Goal: Information Seeking & Learning: Learn about a topic

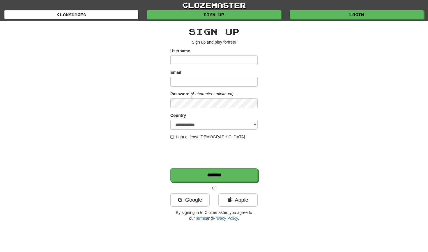
click at [345, 21] on div "clozemaster Languages Sign up Login Languages" at bounding box center [213, 10] width 419 height 21
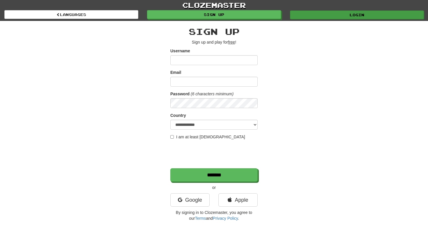
click at [336, 13] on link "Login" at bounding box center [357, 14] width 134 height 9
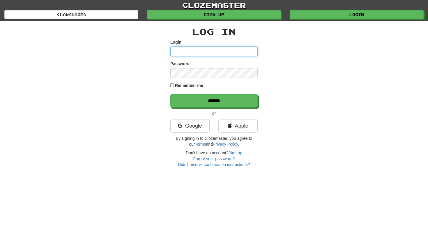
type input "**********"
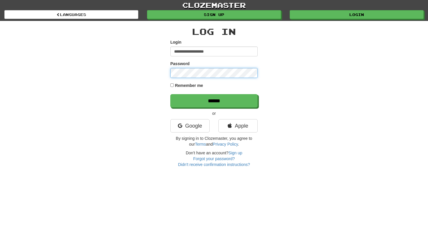
click at [214, 101] on input "******" at bounding box center [213, 100] width 87 height 13
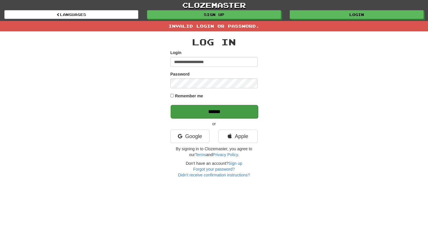
click at [196, 112] on input "******" at bounding box center [214, 111] width 87 height 13
click at [222, 169] on link "Forgot your password?" at bounding box center [214, 169] width 42 height 5
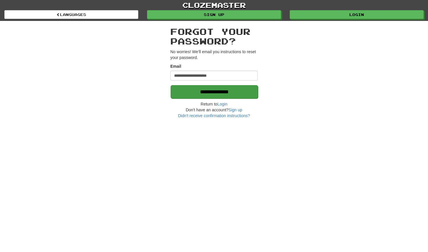
type input "**********"
click at [222, 91] on input "**********" at bounding box center [214, 91] width 87 height 13
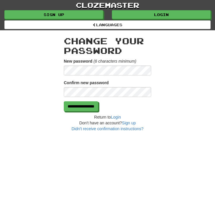
click at [95, 98] on form "**********" at bounding box center [107, 84] width 87 height 53
click at [79, 108] on input "**********" at bounding box center [81, 107] width 34 height 10
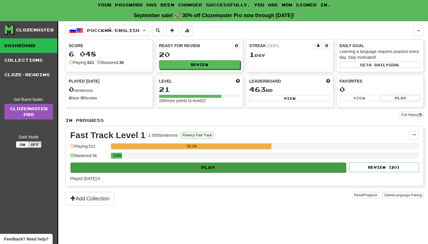
click at [193, 168] on button "Play" at bounding box center [207, 168] width 275 height 10
select select "**"
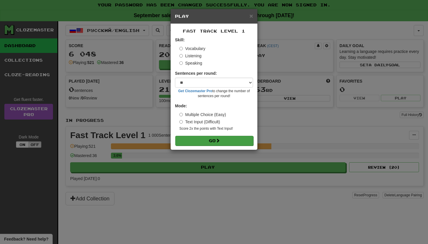
click at [191, 139] on button "Go" at bounding box center [214, 141] width 78 height 10
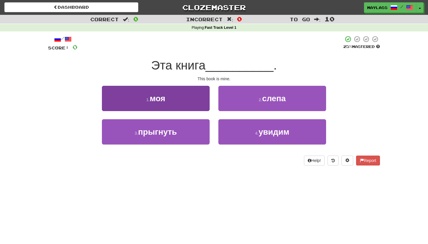
click at [160, 101] on span "моя" at bounding box center [157, 98] width 15 height 9
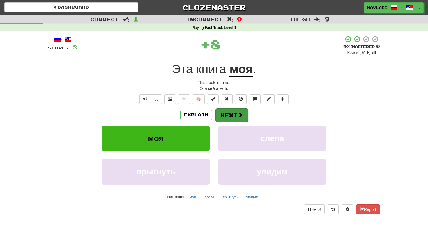
click at [239, 119] on button "Next" at bounding box center [231, 115] width 33 height 13
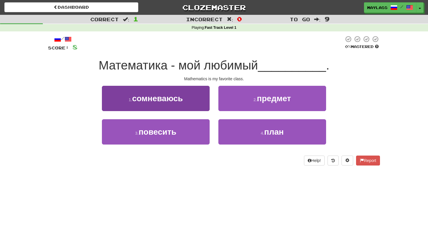
click at [162, 106] on button "1 . сомневаюсь" at bounding box center [156, 98] width 108 height 25
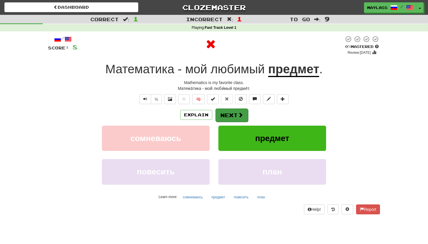
click at [231, 112] on button "Next" at bounding box center [231, 115] width 33 height 13
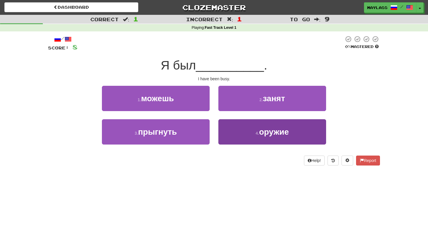
click at [243, 132] on button "4 . оружие" at bounding box center [272, 131] width 108 height 25
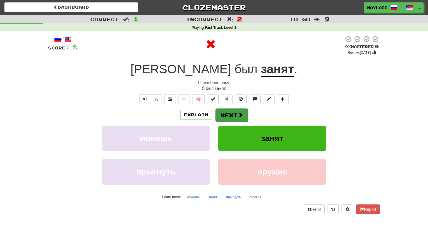
click at [234, 111] on button "Next" at bounding box center [231, 115] width 33 height 13
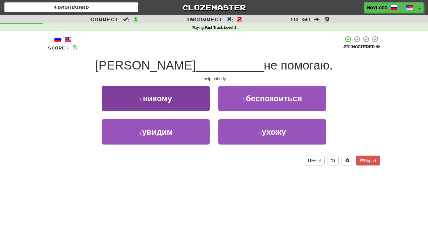
click at [177, 100] on button "1 . никому" at bounding box center [156, 98] width 108 height 25
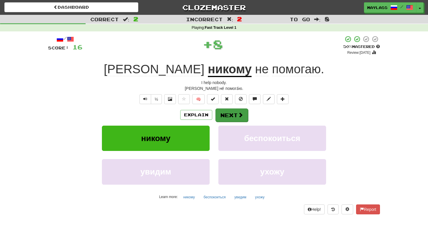
click at [224, 109] on button "Next" at bounding box center [231, 115] width 33 height 13
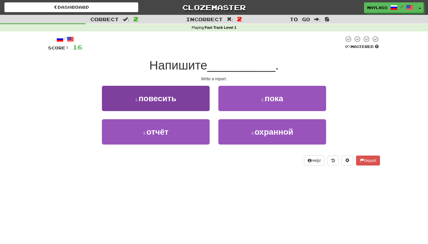
click at [176, 100] on span "повесить" at bounding box center [158, 98] width 38 height 9
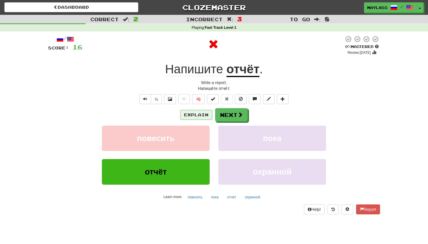
click at [200, 112] on button "Explain" at bounding box center [196, 115] width 32 height 10
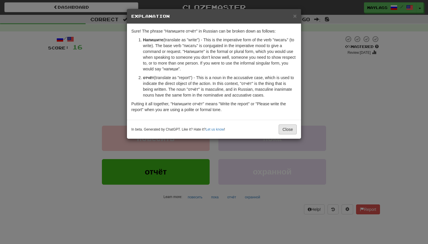
click at [287, 127] on button "Close" at bounding box center [288, 130] width 18 height 10
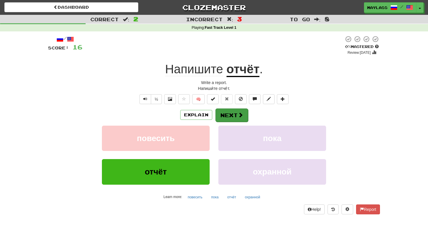
click at [226, 110] on button "Next" at bounding box center [231, 115] width 33 height 13
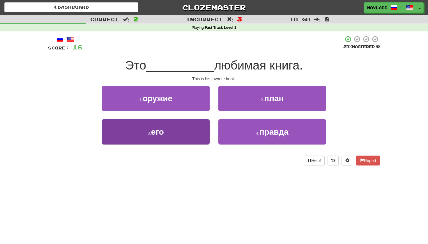
click at [186, 132] on button "3 . его" at bounding box center [156, 131] width 108 height 25
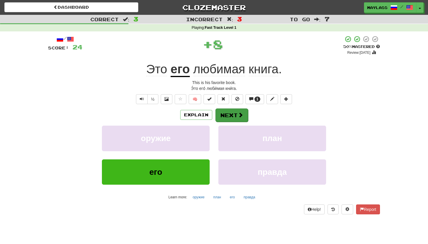
click at [233, 113] on button "Next" at bounding box center [231, 115] width 33 height 13
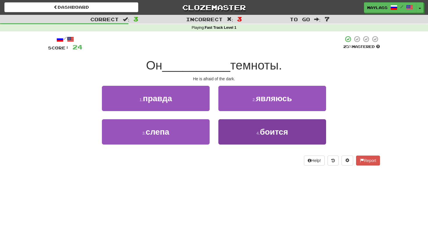
click at [242, 137] on button "4 . боится" at bounding box center [272, 131] width 108 height 25
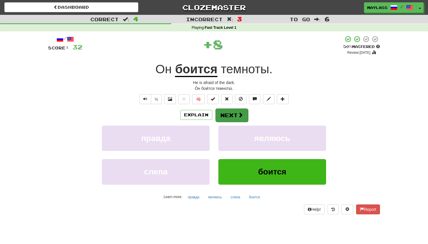
click at [226, 109] on button "Next" at bounding box center [231, 115] width 33 height 13
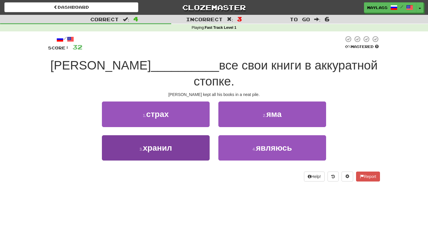
click at [160, 144] on span "хранил" at bounding box center [157, 148] width 29 height 9
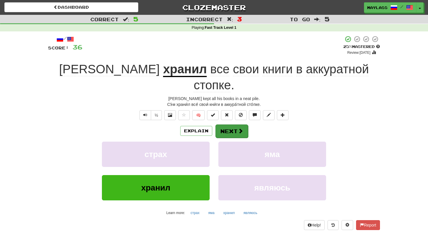
click at [228, 125] on button "Next" at bounding box center [231, 131] width 33 height 13
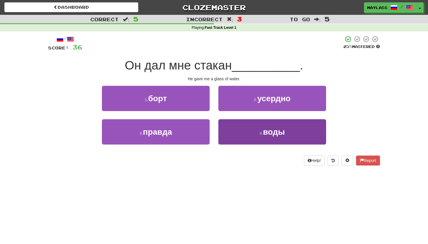
click at [225, 131] on button "4 . воды" at bounding box center [272, 131] width 108 height 25
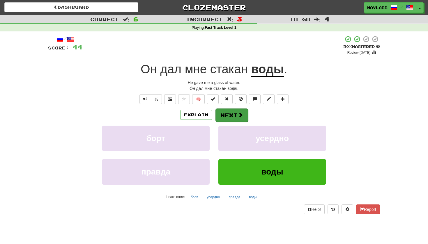
click at [218, 110] on button "Next" at bounding box center [231, 115] width 33 height 13
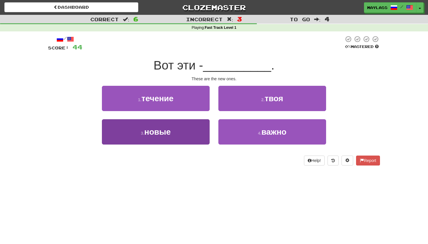
click at [185, 132] on button "3 . новые" at bounding box center [156, 131] width 108 height 25
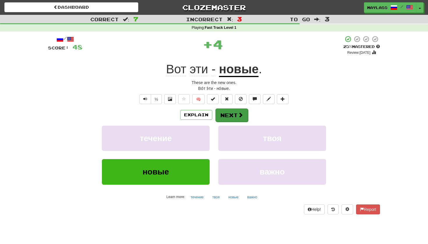
click at [234, 108] on div "Explain Next" at bounding box center [214, 114] width 332 height 13
click at [234, 114] on button "Next" at bounding box center [231, 115] width 33 height 13
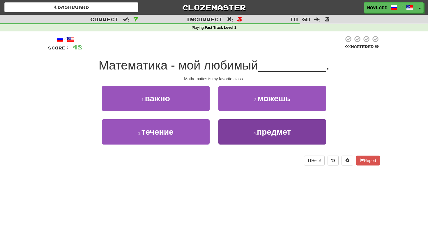
click at [243, 131] on button "4 . предмет" at bounding box center [272, 131] width 108 height 25
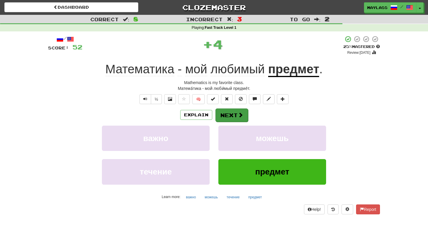
click at [233, 115] on button "Next" at bounding box center [231, 115] width 33 height 13
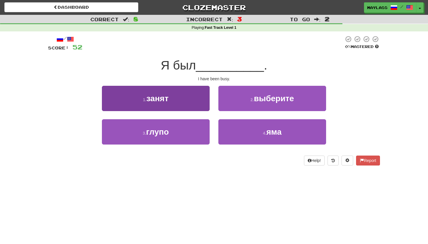
click at [199, 98] on button "1 . занят" at bounding box center [156, 98] width 108 height 25
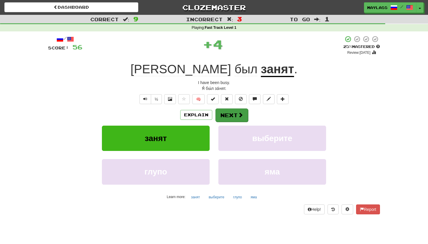
click at [231, 116] on button "Next" at bounding box center [231, 115] width 33 height 13
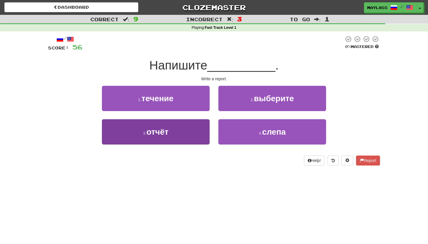
click at [181, 137] on button "3 . отчёт" at bounding box center [156, 131] width 108 height 25
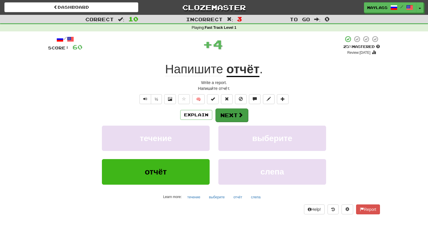
click at [234, 111] on button "Next" at bounding box center [231, 115] width 33 height 13
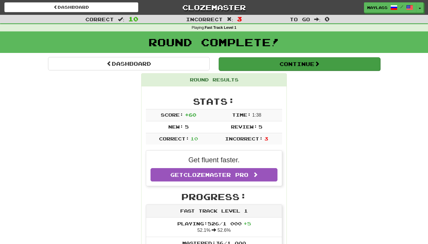
click at [307, 69] on button "Continue" at bounding box center [300, 63] width 162 height 13
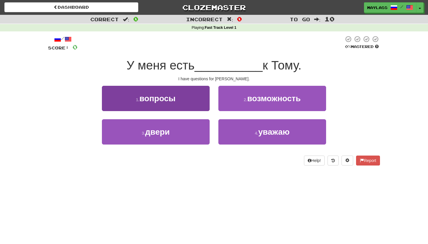
click at [195, 98] on button "1 . вопросы" at bounding box center [156, 98] width 108 height 25
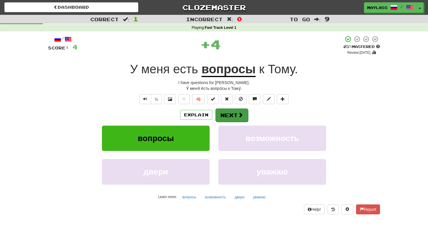
click at [226, 116] on button "Next" at bounding box center [231, 115] width 33 height 13
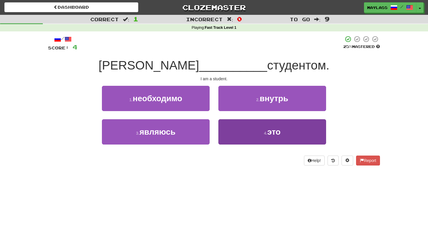
click at [250, 130] on button "4 . это" at bounding box center [272, 131] width 108 height 25
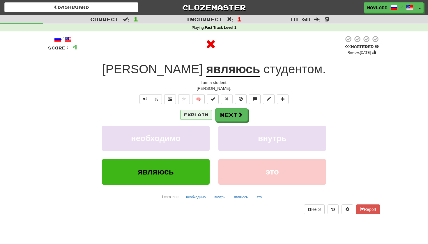
click at [204, 113] on button "Explain" at bounding box center [196, 115] width 32 height 10
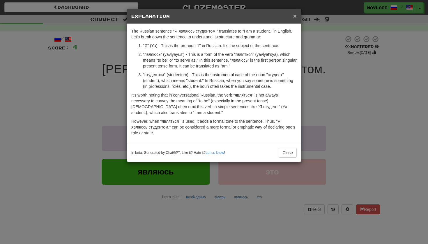
click at [295, 17] on span "×" at bounding box center [294, 16] width 3 height 7
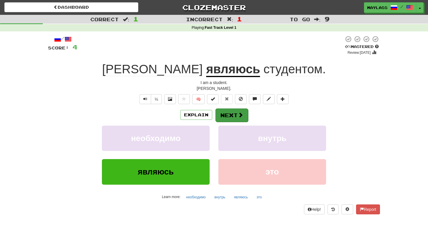
click at [224, 121] on button "Next" at bounding box center [231, 115] width 33 height 13
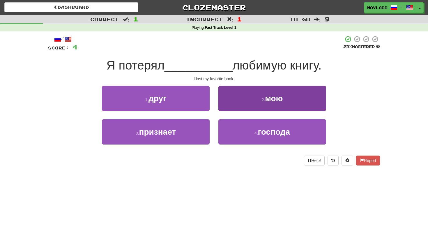
click at [236, 104] on button "2 . мою" at bounding box center [272, 98] width 108 height 25
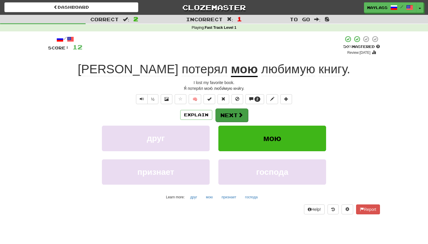
click at [233, 116] on button "Next" at bounding box center [231, 115] width 33 height 13
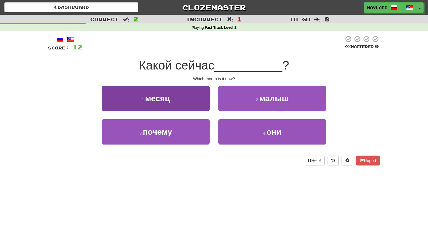
click at [171, 106] on button "1 . месяц" at bounding box center [156, 98] width 108 height 25
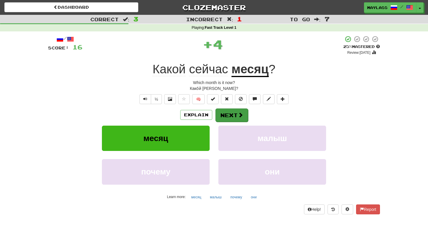
click at [219, 114] on button "Next" at bounding box center [231, 115] width 33 height 13
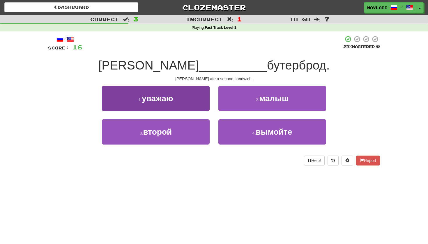
click at [197, 86] on button "1 . уважаю" at bounding box center [156, 98] width 108 height 25
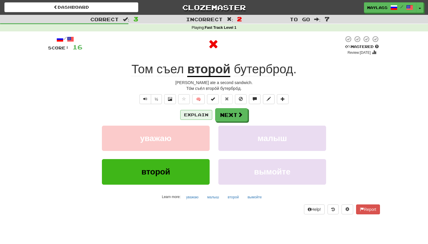
click at [194, 113] on button "Explain" at bounding box center [196, 115] width 32 height 10
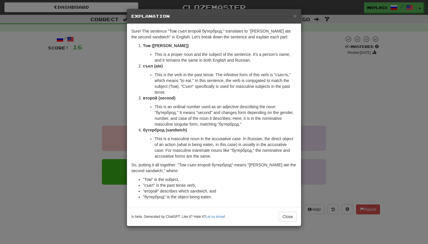
click at [328, 43] on div "× Explanation Sure! The sentence "Том съел второй бутерброд." translates to "To…" at bounding box center [214, 122] width 428 height 244
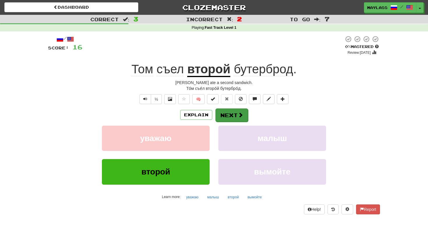
click at [224, 114] on button "Next" at bounding box center [231, 115] width 33 height 13
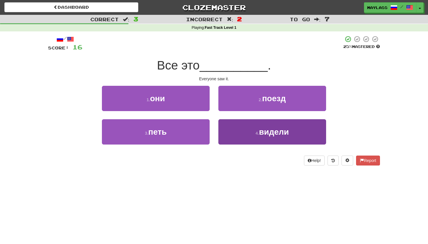
click at [252, 131] on button "4 . видели" at bounding box center [272, 131] width 108 height 25
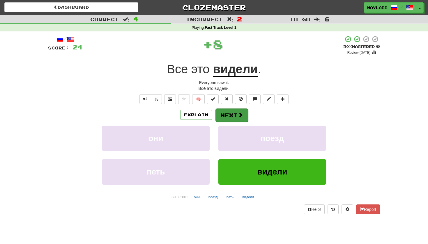
click at [237, 113] on button "Next" at bounding box center [231, 115] width 33 height 13
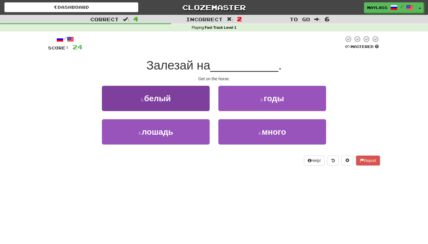
drag, startPoint x: 214, startPoint y: 108, endPoint x: 207, endPoint y: 105, distance: 7.9
click at [207, 105] on div "1 . белый 2 . годы" at bounding box center [213, 102] width 349 height 33
click at [197, 100] on button "1 . белый" at bounding box center [156, 98] width 108 height 25
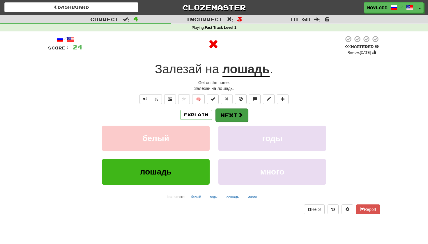
click at [223, 115] on button "Next" at bounding box center [231, 115] width 33 height 13
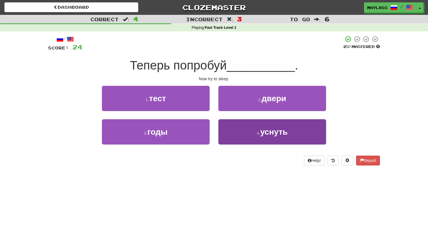
click at [271, 140] on button "4 . уснуть" at bounding box center [272, 131] width 108 height 25
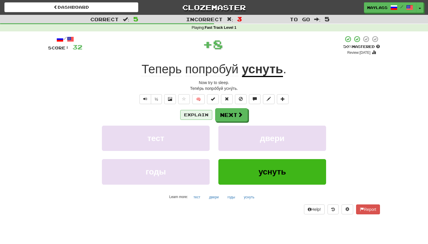
click at [201, 115] on button "Explain" at bounding box center [196, 115] width 32 height 10
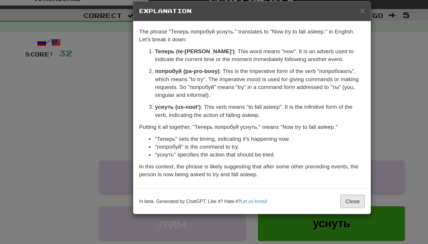
click at [279, 151] on button "Close" at bounding box center [288, 156] width 18 height 10
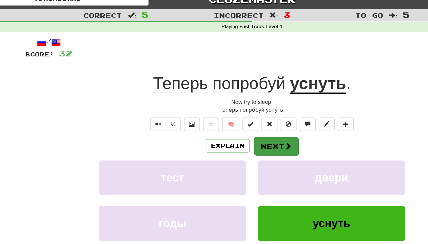
click at [238, 112] on span at bounding box center [240, 114] width 5 height 5
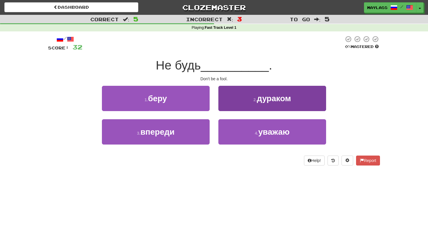
click at [315, 90] on button "2 . дураком" at bounding box center [272, 98] width 108 height 25
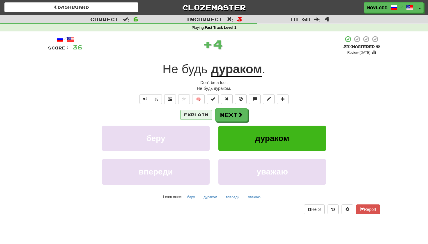
click at [207, 114] on button "Explain" at bounding box center [196, 115] width 32 height 10
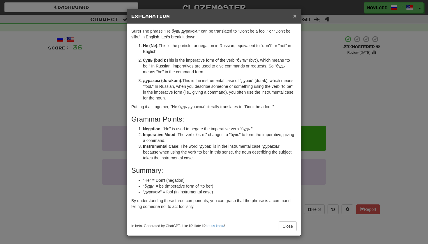
click at [294, 16] on span "×" at bounding box center [294, 16] width 3 height 7
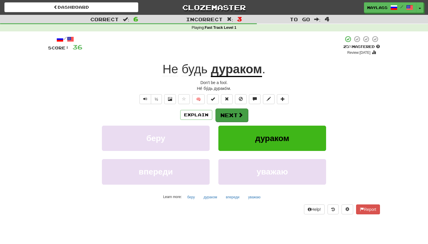
drag, startPoint x: 244, startPoint y: 133, endPoint x: 243, endPoint y: 111, distance: 21.9
click at [243, 111] on div "Explain Next беру дураком впереди уважаю Learn more: беру дураком впереди уважаю" at bounding box center [214, 154] width 332 height 93
click at [242, 114] on span at bounding box center [240, 114] width 5 height 5
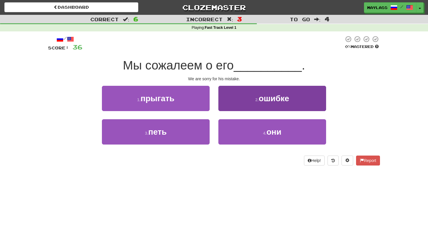
click at [263, 105] on button "2 . ошибке" at bounding box center [272, 98] width 108 height 25
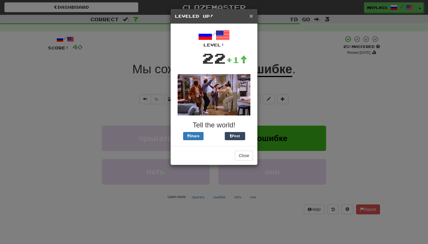
click at [251, 17] on span "×" at bounding box center [251, 16] width 3 height 7
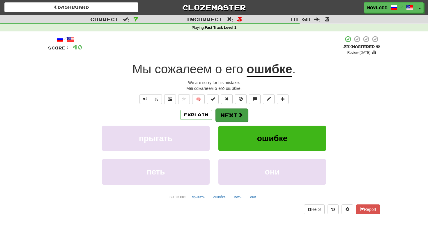
click at [234, 116] on button "Next" at bounding box center [231, 115] width 33 height 13
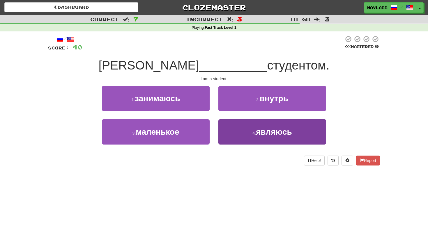
click at [262, 141] on button "4 . являюсь" at bounding box center [272, 131] width 108 height 25
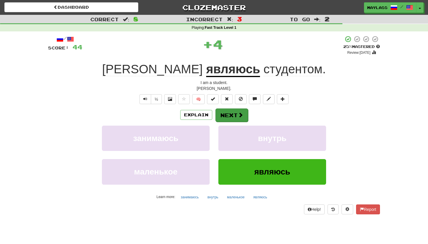
click at [223, 109] on button "Next" at bounding box center [231, 115] width 33 height 13
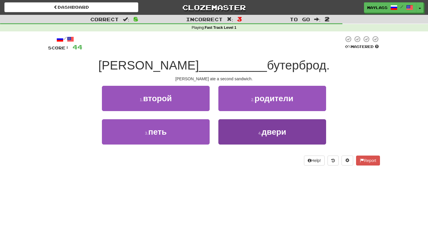
click at [250, 135] on button "4 . двери" at bounding box center [272, 131] width 108 height 25
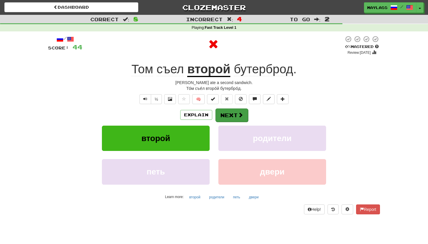
click at [227, 109] on button "Next" at bounding box center [231, 115] width 33 height 13
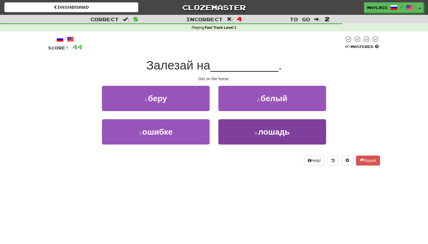
click at [252, 135] on button "4 . лошадь" at bounding box center [272, 131] width 108 height 25
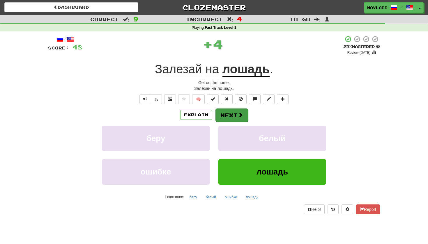
click at [240, 112] on span at bounding box center [240, 114] width 5 height 5
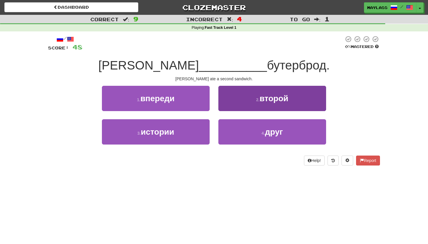
click at [302, 88] on button "2 . второй" at bounding box center [272, 98] width 108 height 25
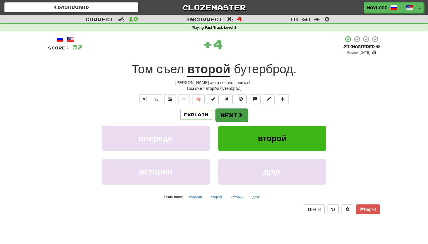
click at [233, 111] on button "Next" at bounding box center [231, 115] width 33 height 13
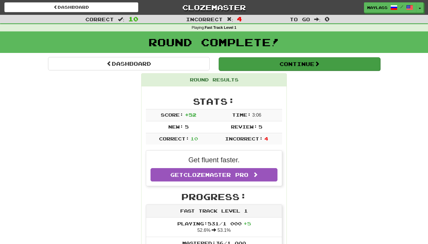
click at [282, 67] on button "Continue" at bounding box center [300, 63] width 162 height 13
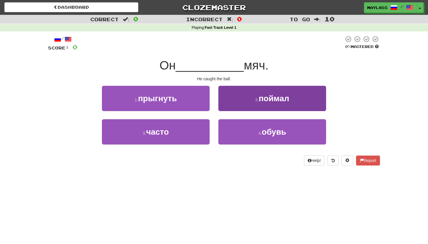
click at [260, 104] on button "2 . поймал" at bounding box center [272, 98] width 108 height 25
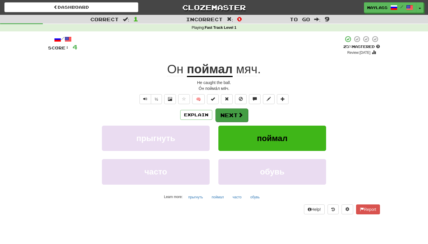
click at [224, 117] on button "Next" at bounding box center [231, 115] width 33 height 13
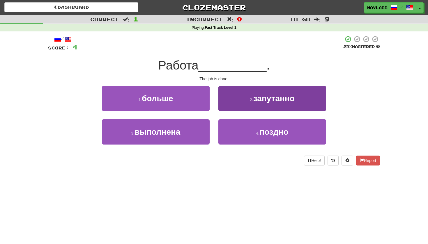
click at [264, 87] on button "2 . запутанно" at bounding box center [272, 98] width 108 height 25
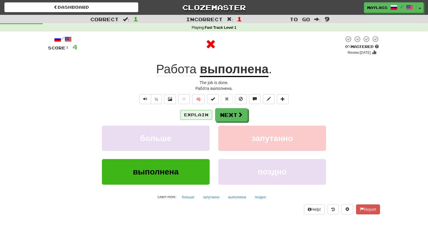
click at [200, 115] on button "Explain" at bounding box center [196, 115] width 32 height 10
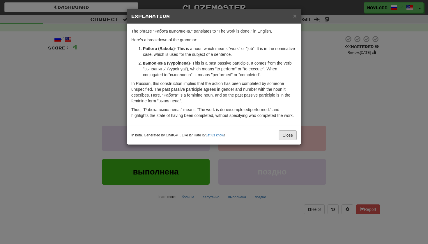
click at [283, 140] on button "Close" at bounding box center [288, 135] width 18 height 10
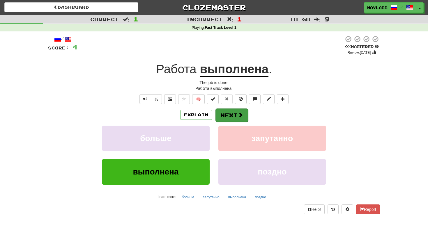
click at [233, 112] on button "Next" at bounding box center [231, 115] width 33 height 13
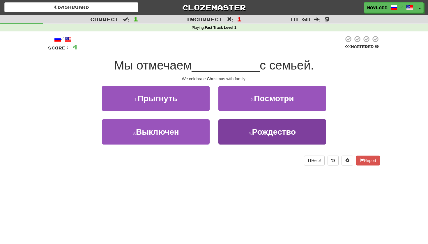
click at [242, 130] on button "4 . Рождество" at bounding box center [272, 131] width 108 height 25
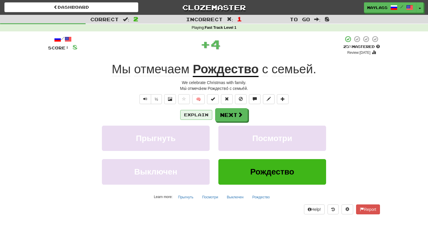
click at [196, 110] on button "Explain" at bounding box center [196, 115] width 32 height 10
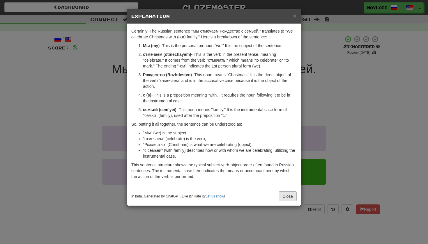
click at [280, 198] on button "Close" at bounding box center [288, 197] width 18 height 10
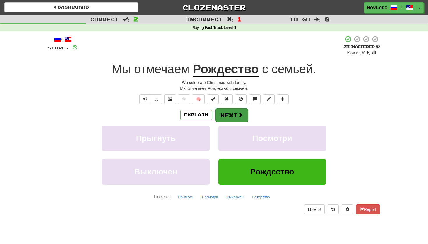
click at [236, 112] on button "Next" at bounding box center [231, 115] width 33 height 13
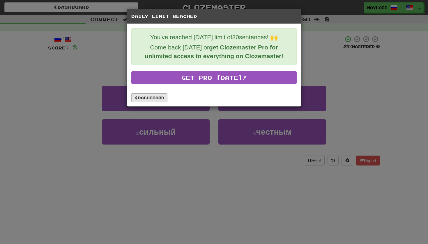
click at [144, 98] on link "Dashboard" at bounding box center [149, 97] width 36 height 9
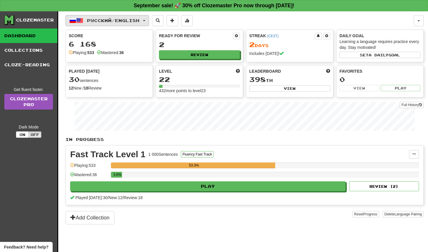
click at [139, 22] on span "Русский / English" at bounding box center [113, 20] width 52 height 5
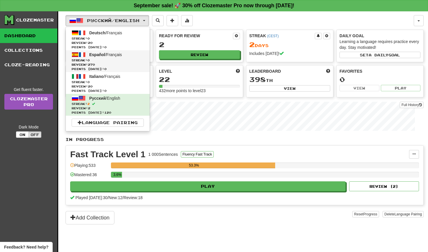
click at [99, 59] on span "Streak: 0" at bounding box center [108, 60] width 72 height 4
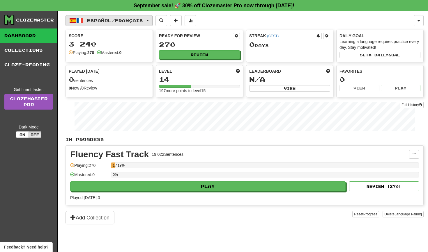
click at [107, 21] on span "Español / Français" at bounding box center [115, 20] width 56 height 5
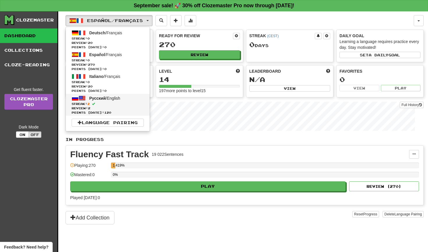
click at [95, 112] on span "Points today: 120" at bounding box center [108, 113] width 72 height 4
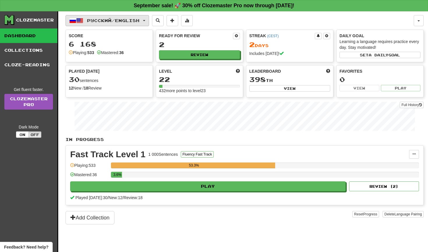
click at [126, 17] on button "Русский / English" at bounding box center [108, 20] width 84 height 11
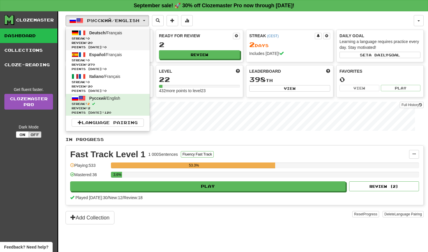
click at [108, 40] on span "Streak: 0" at bounding box center [108, 38] width 72 height 4
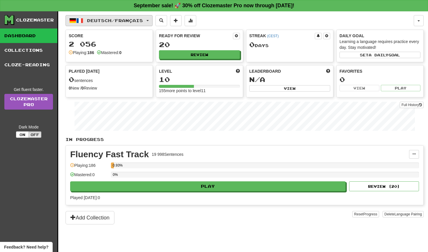
click at [111, 20] on span "Deutsch / Français" at bounding box center [115, 20] width 56 height 5
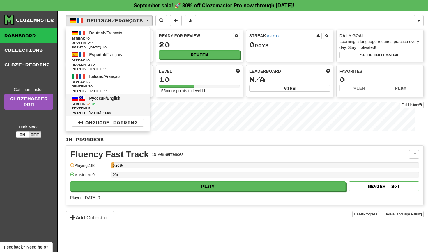
click at [99, 103] on span "Streak: 2" at bounding box center [108, 104] width 72 height 4
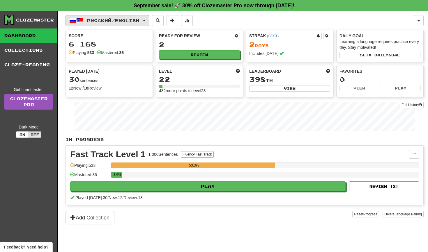
click at [121, 19] on span "Русский / English" at bounding box center [113, 20] width 52 height 5
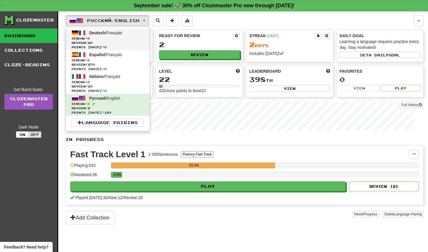
click at [109, 42] on span "Review: 20" at bounding box center [108, 43] width 72 height 4
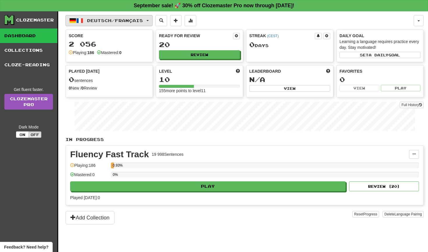
click at [138, 19] on span "Deutsch / Français" at bounding box center [115, 20] width 56 height 5
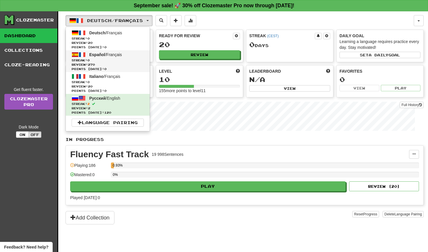
click at [106, 57] on link "Español / Français Streak: 0 Review: 270 Points [DATE]: 0" at bounding box center [108, 61] width 84 height 22
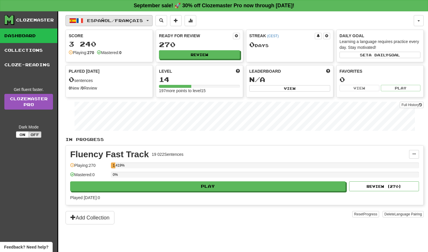
click at [116, 19] on span "Español / Français" at bounding box center [115, 20] width 56 height 5
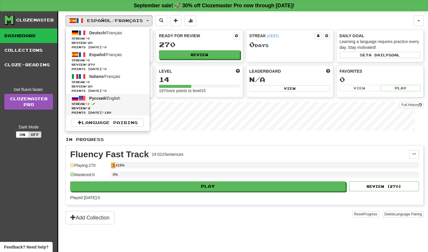
click at [97, 112] on span "Points today: 120" at bounding box center [108, 113] width 72 height 4
